Goal: Task Accomplishment & Management: Use online tool/utility

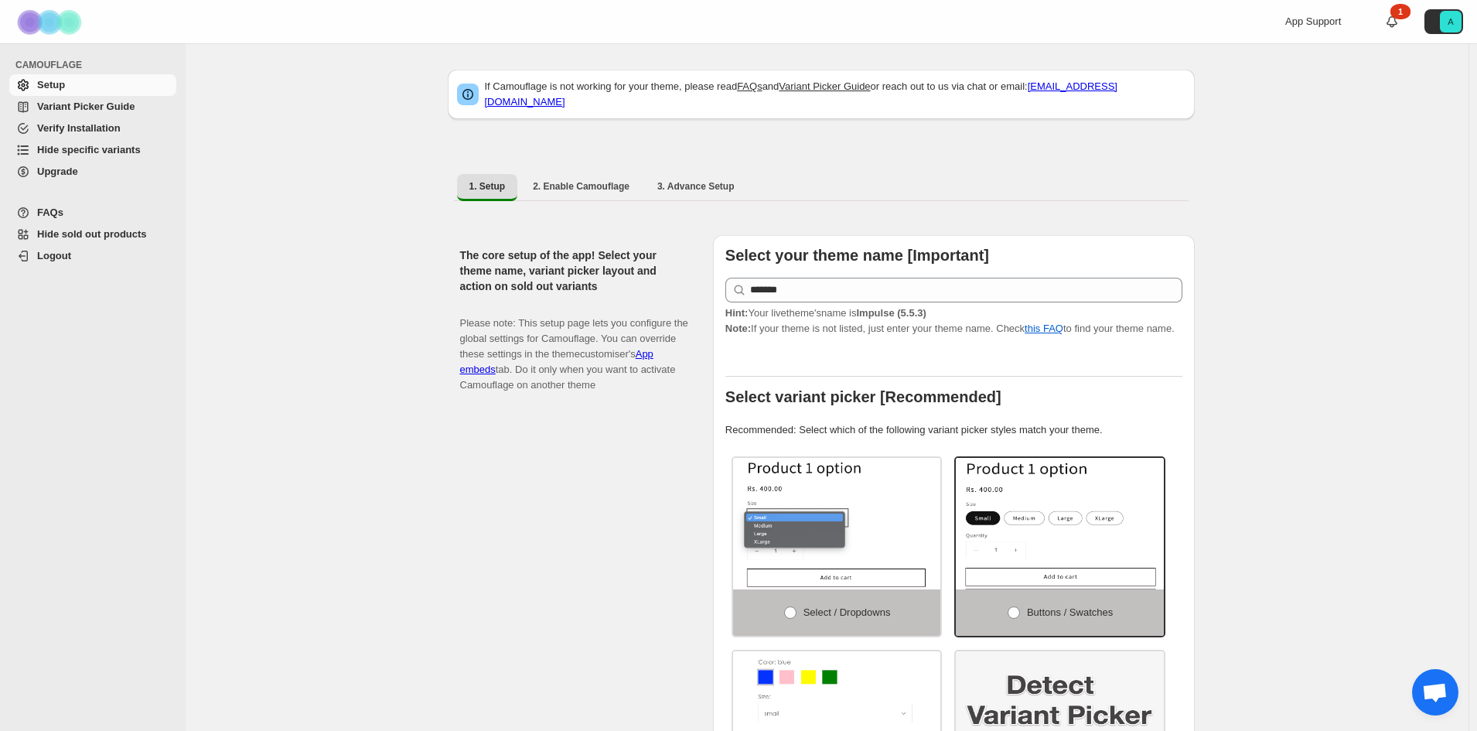
click at [126, 150] on span "Hide specific variants" at bounding box center [89, 150] width 104 height 12
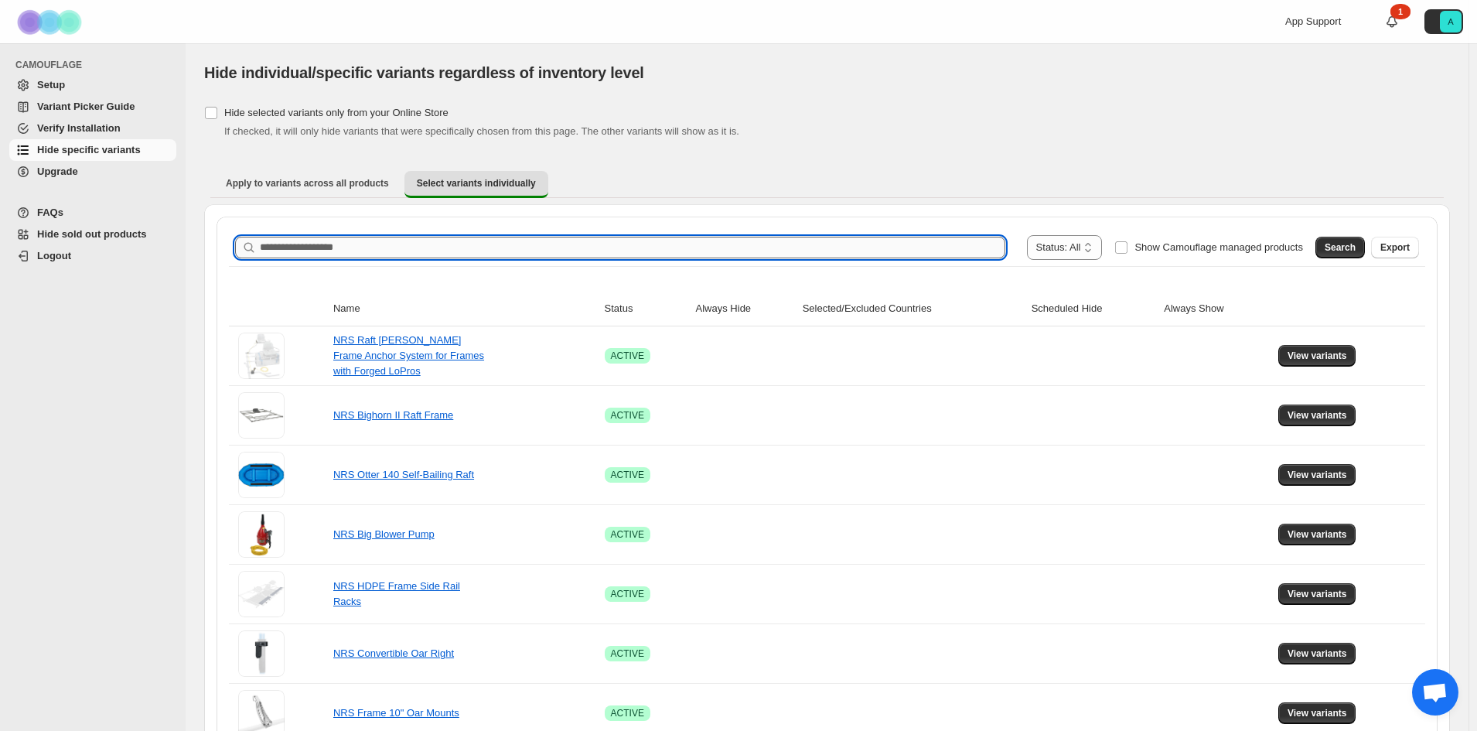
click at [709, 243] on input "Search product name" at bounding box center [632, 248] width 745 height 22
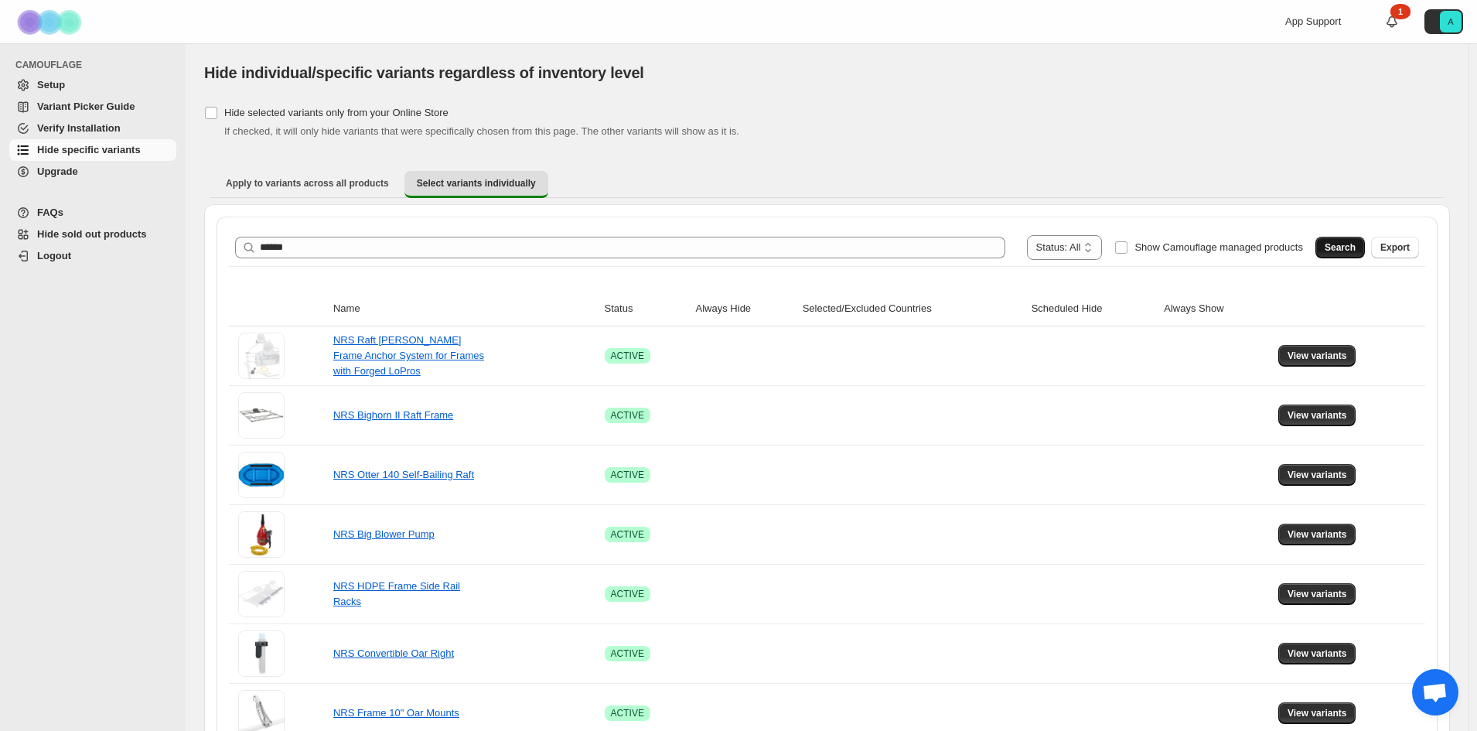
click at [1350, 247] on span "Search" at bounding box center [1339, 247] width 31 height 12
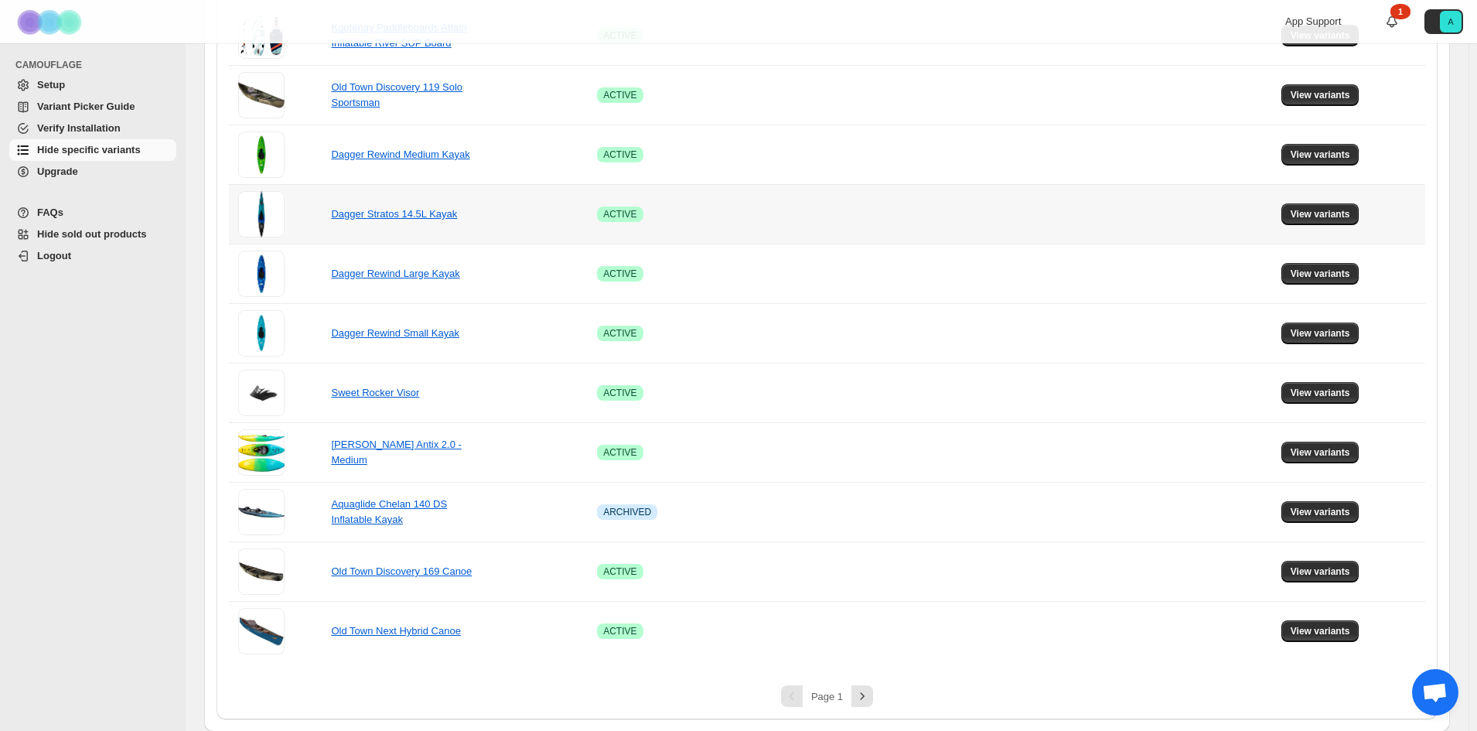
scroll to position [857, 0]
click at [866, 702] on icon "Next" at bounding box center [861, 694] width 15 height 15
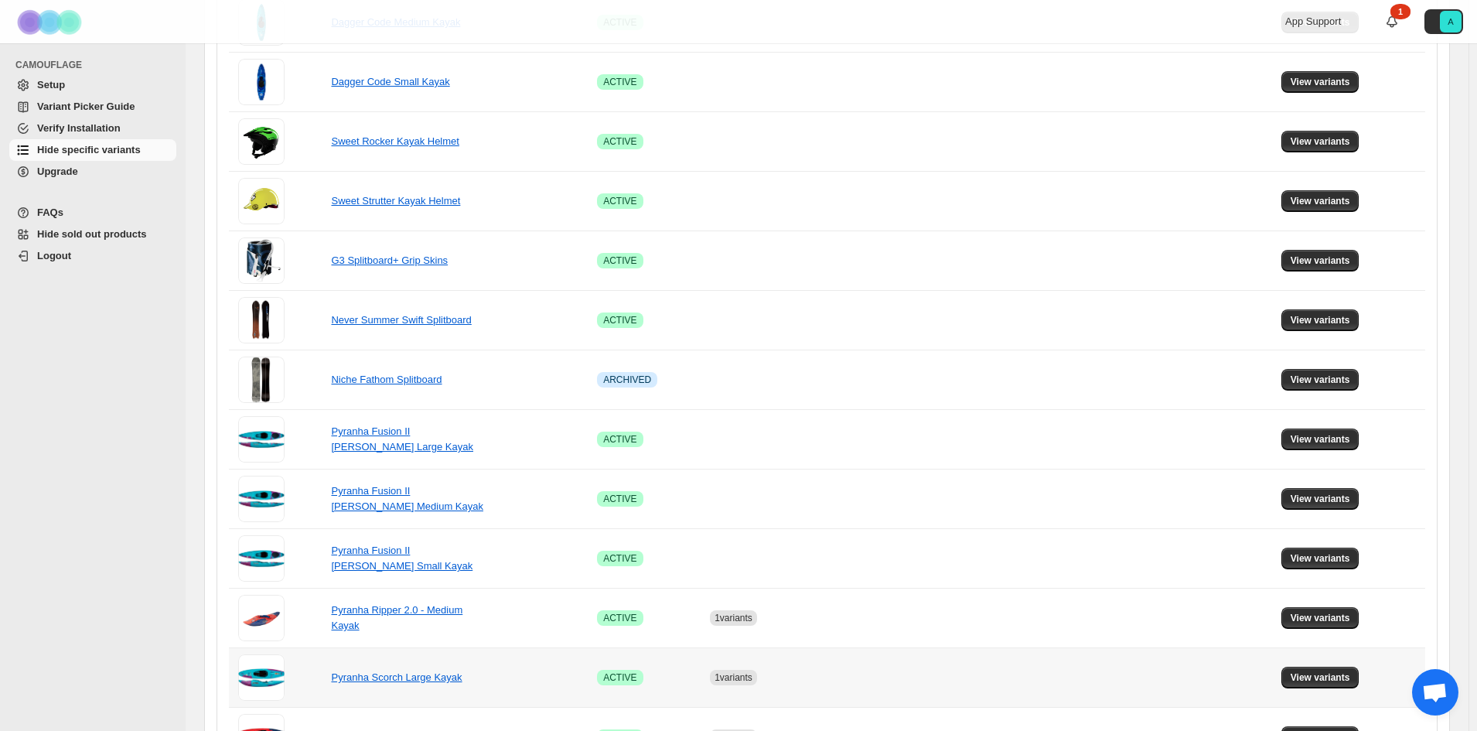
scroll to position [161, 0]
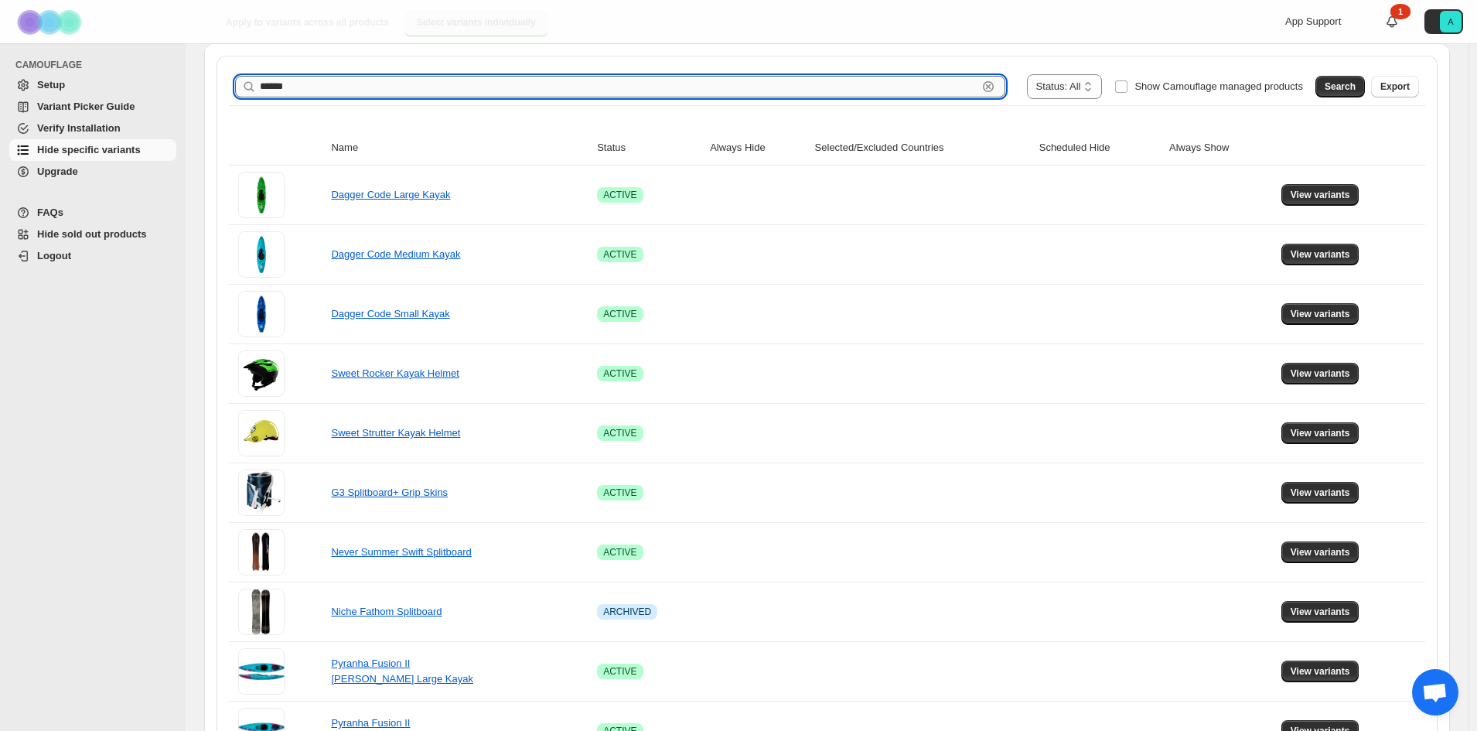
click at [373, 90] on input "******" at bounding box center [618, 87] width 717 height 22
type input "**********"
click at [1365, 80] on button "Search" at bounding box center [1339, 87] width 49 height 22
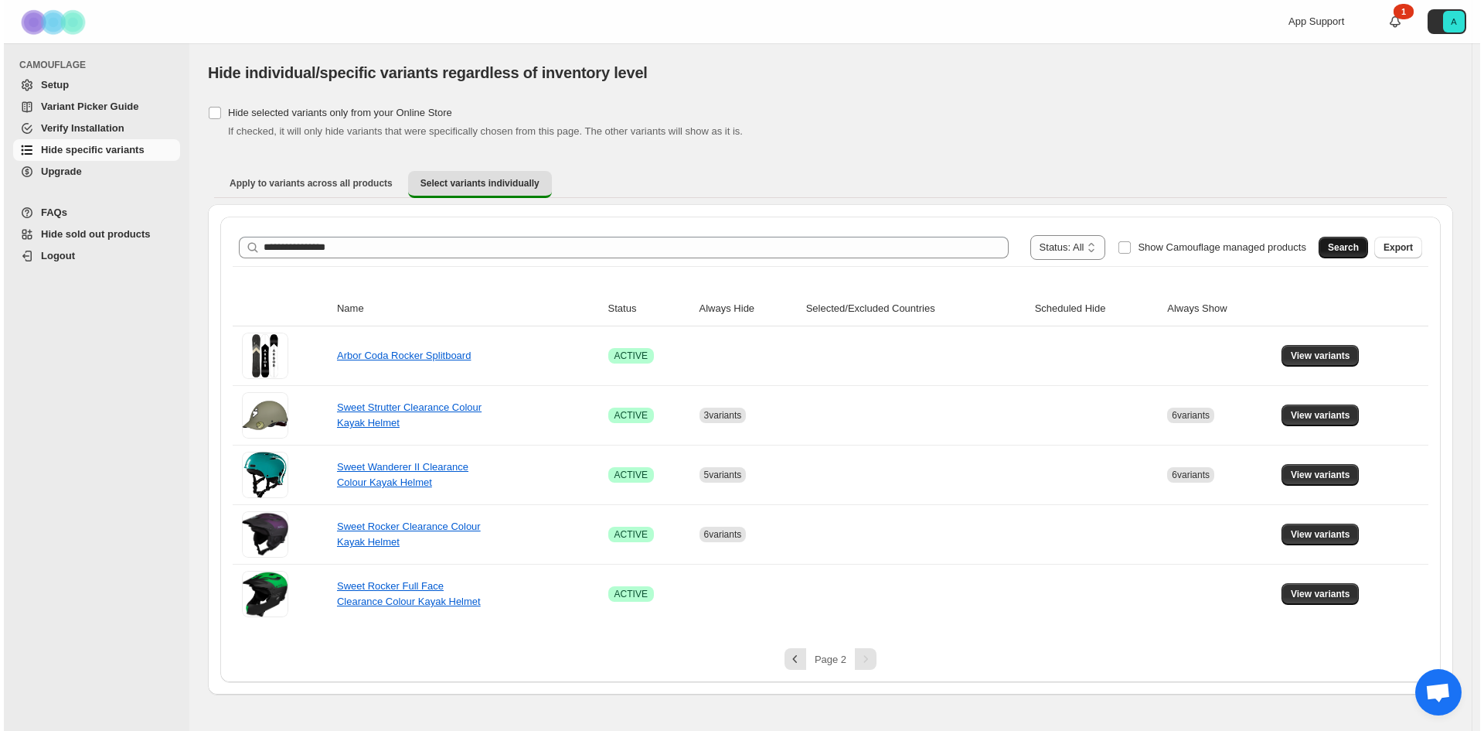
scroll to position [0, 0]
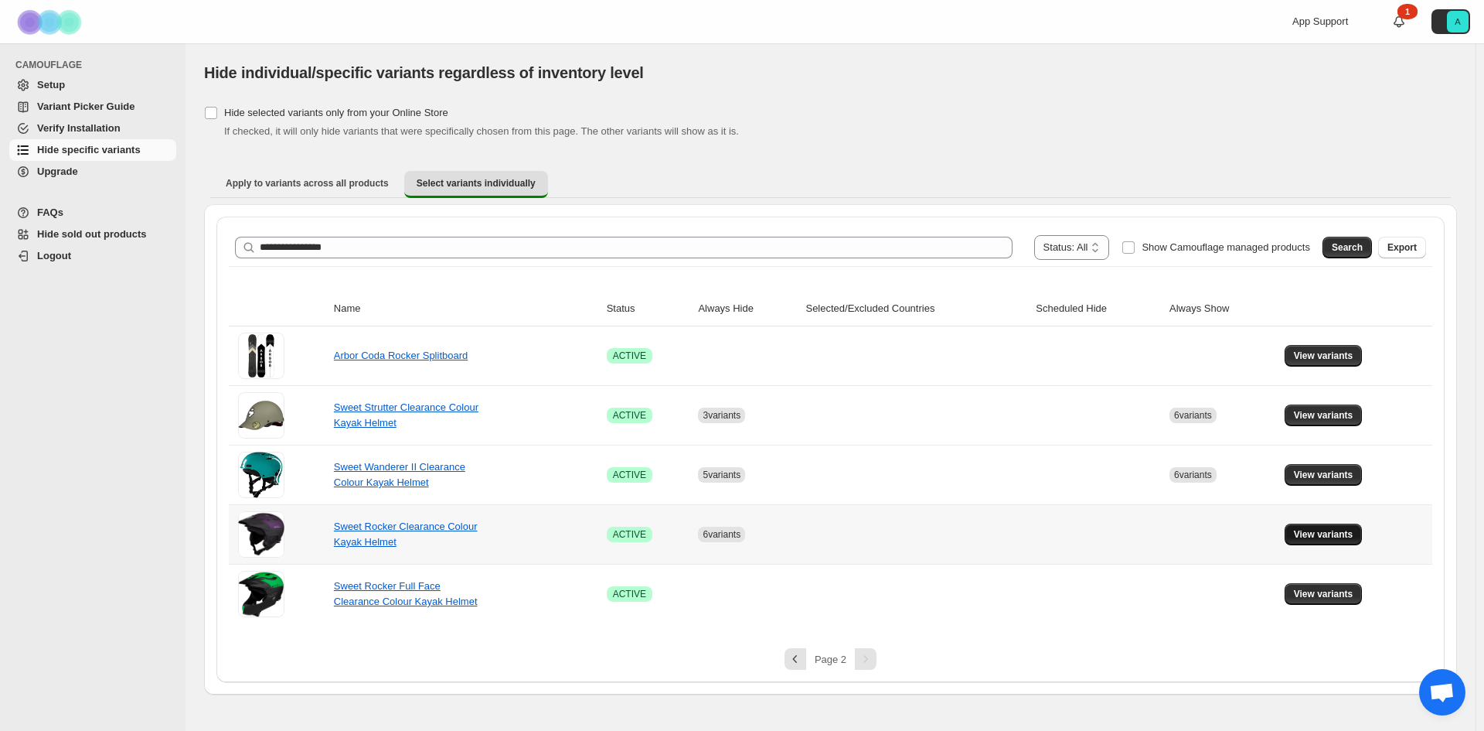
click at [1307, 539] on span "View variants" at bounding box center [1324, 534] width 60 height 12
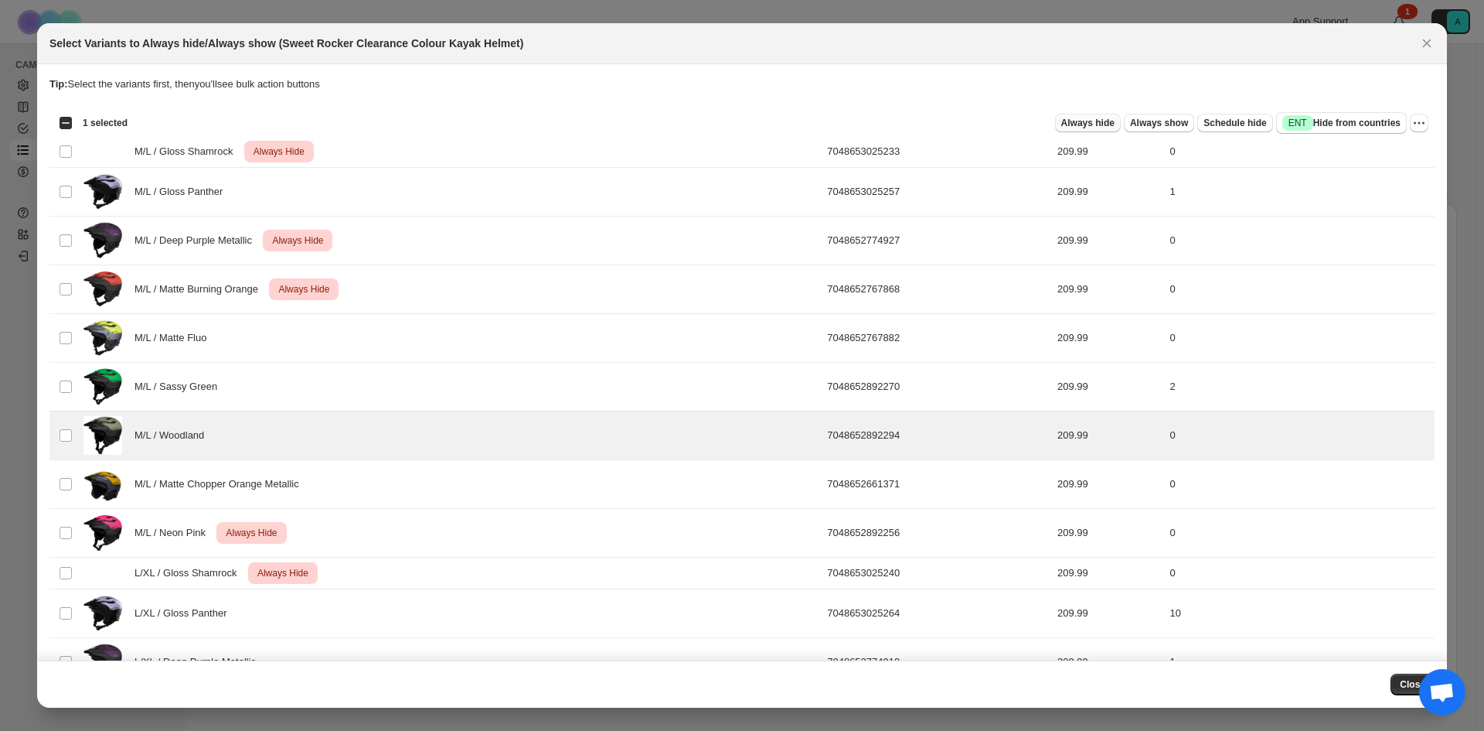
click at [1092, 124] on span "Always hide" at bounding box center [1088, 123] width 53 height 12
